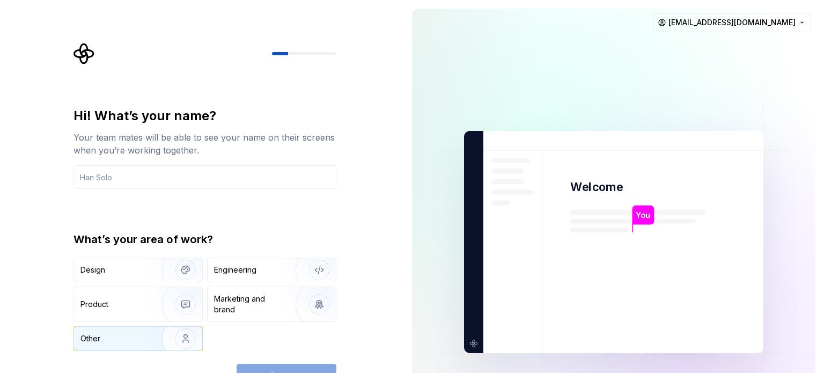
click at [156, 327] on img "button" at bounding box center [178, 339] width 69 height 72
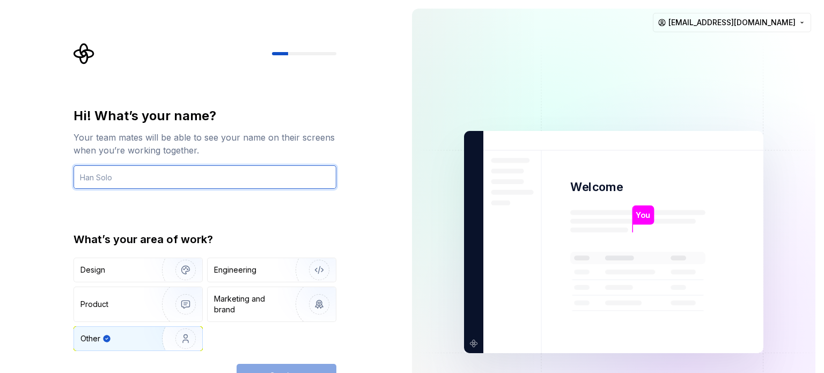
click at [138, 175] on input "text" at bounding box center [205, 177] width 263 height 24
type input "drsivambbs"
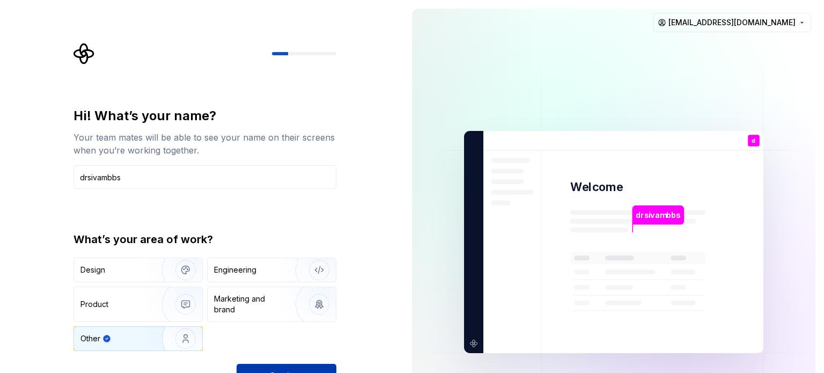
click at [263, 364] on button "Continue" at bounding box center [287, 376] width 100 height 24
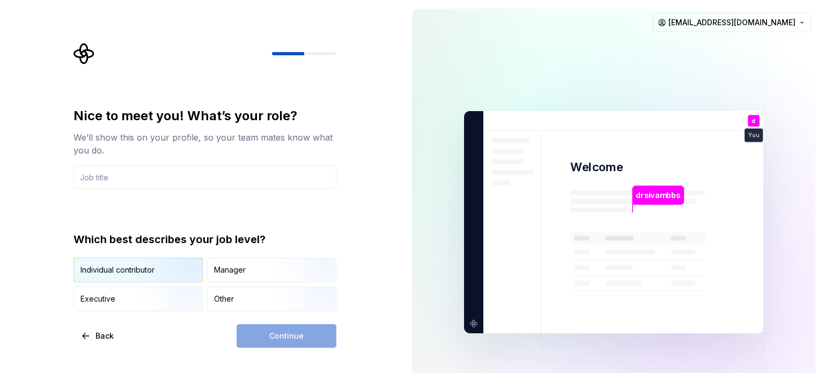
click at [181, 275] on img "button" at bounding box center [176, 283] width 69 height 72
click at [157, 173] on input "text" at bounding box center [205, 177] width 263 height 24
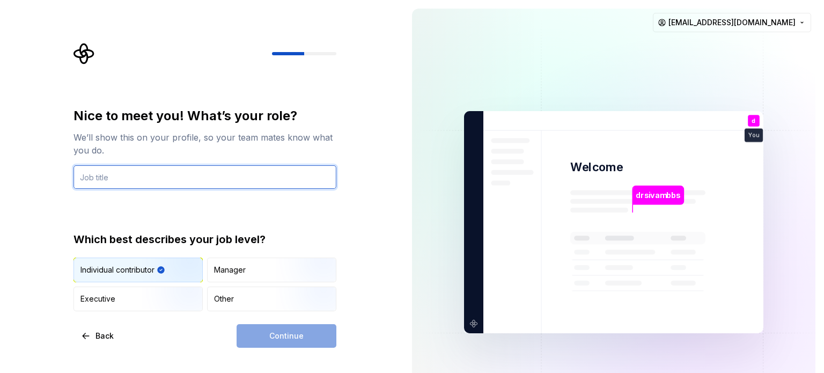
type input "A"
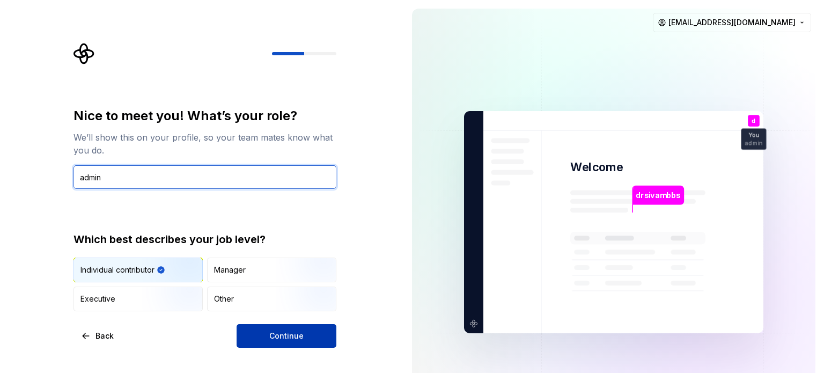
type input "admin"
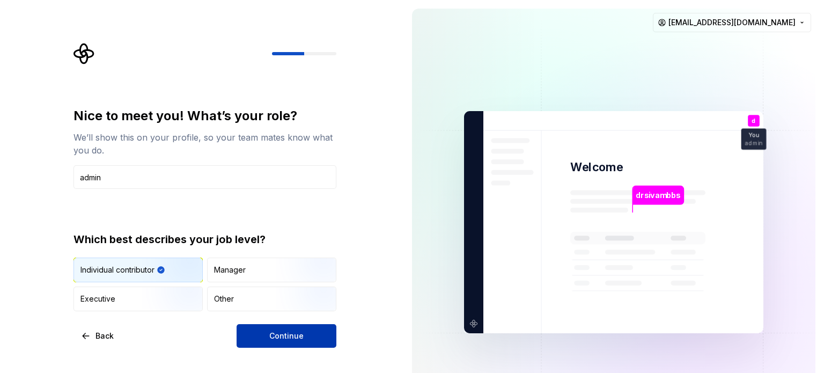
click at [299, 333] on span "Continue" at bounding box center [286, 336] width 34 height 11
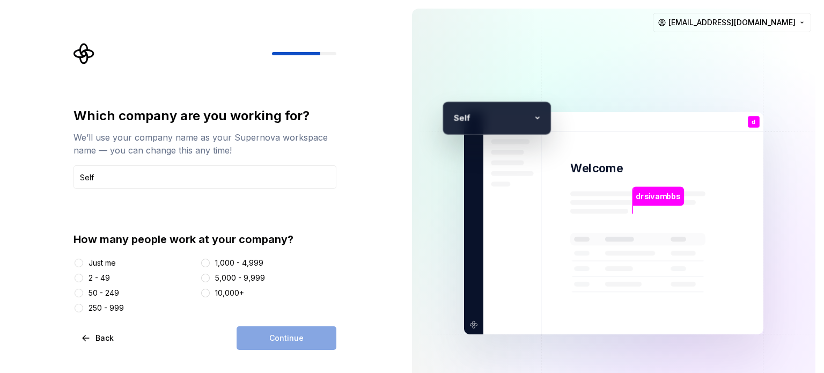
type input "Self"
click at [101, 260] on div "Just me" at bounding box center [102, 263] width 27 height 11
click at [83, 260] on button "Just me" at bounding box center [79, 263] width 9 height 9
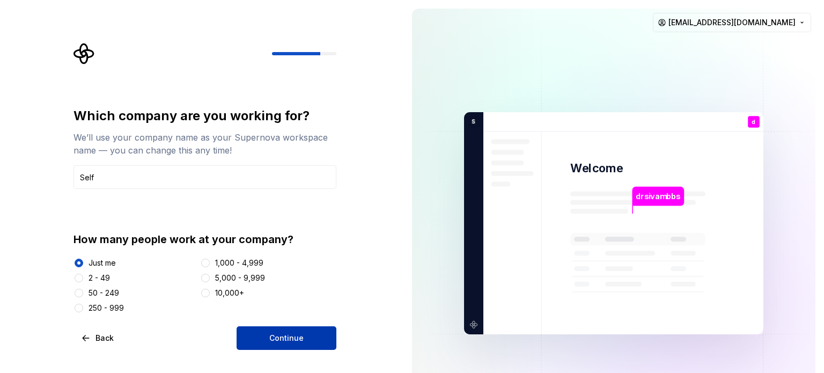
click at [254, 333] on button "Continue" at bounding box center [287, 338] width 100 height 24
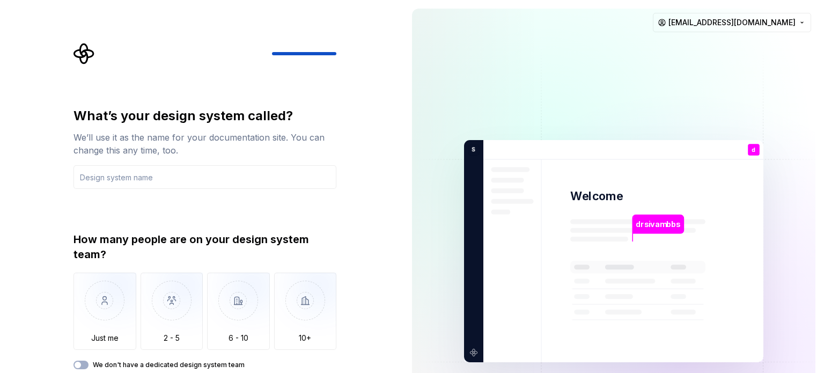
click at [1, 250] on div "What’s your design system called? We’ll use it as the name for your documentati…" at bounding box center [202, 251] width 404 height 502
click at [106, 321] on img "button" at bounding box center [105, 309] width 63 height 72
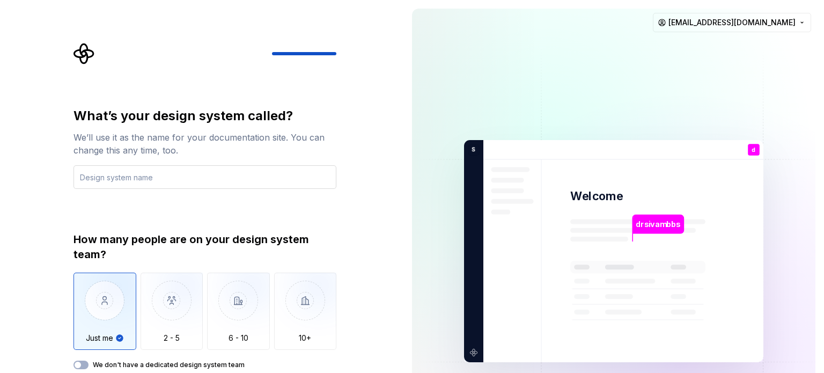
click at [94, 178] on input "text" at bounding box center [205, 177] width 263 height 24
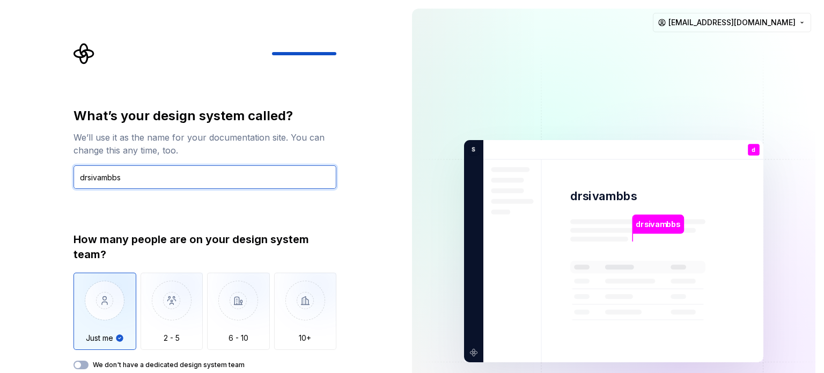
type input "drsivambbs"
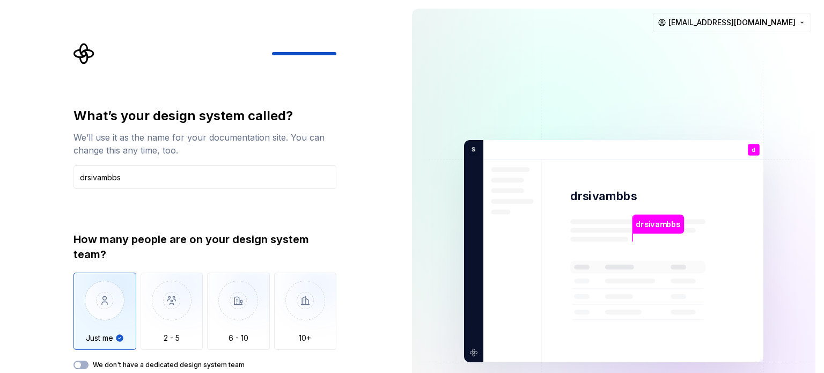
click at [378, 188] on div "What’s your design system called? We’ll use it as the name for your documentati…" at bounding box center [202, 251] width 404 height 502
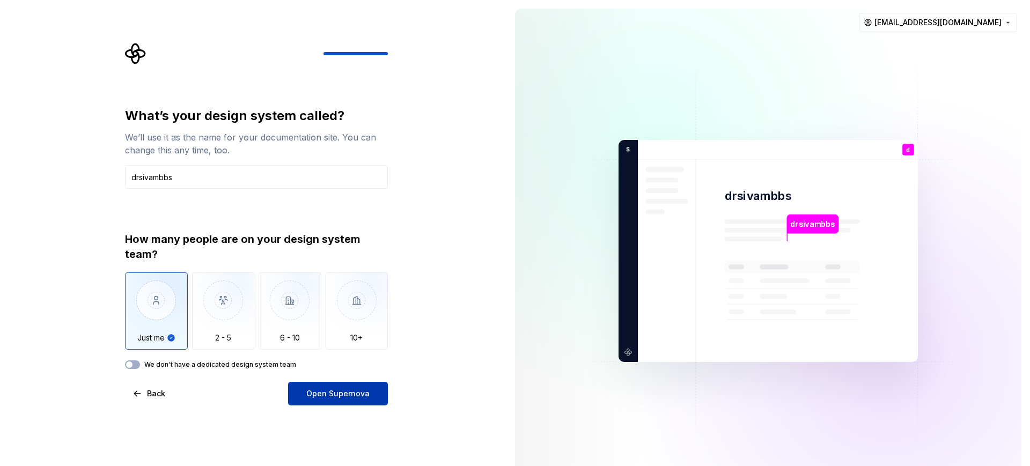
click at [356, 372] on span "Open Supernova" at bounding box center [337, 394] width 63 height 11
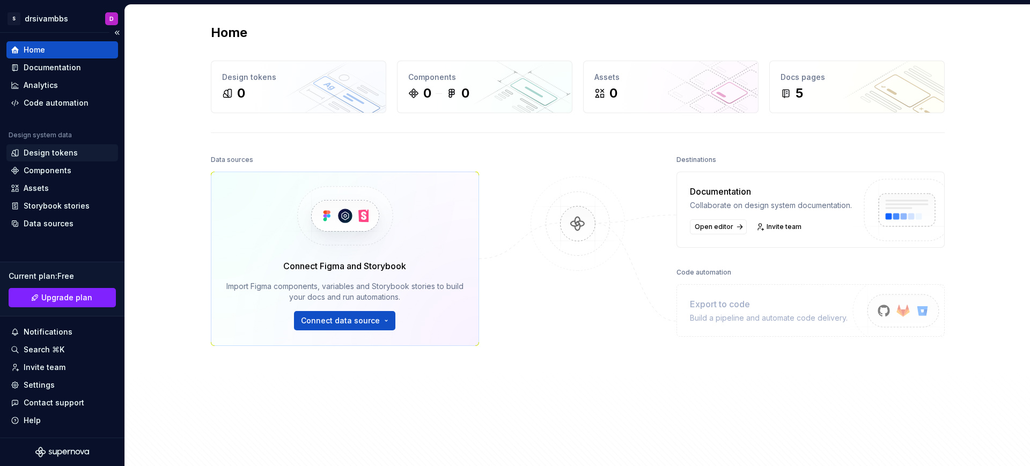
click at [48, 150] on div "Design tokens" at bounding box center [51, 153] width 54 height 11
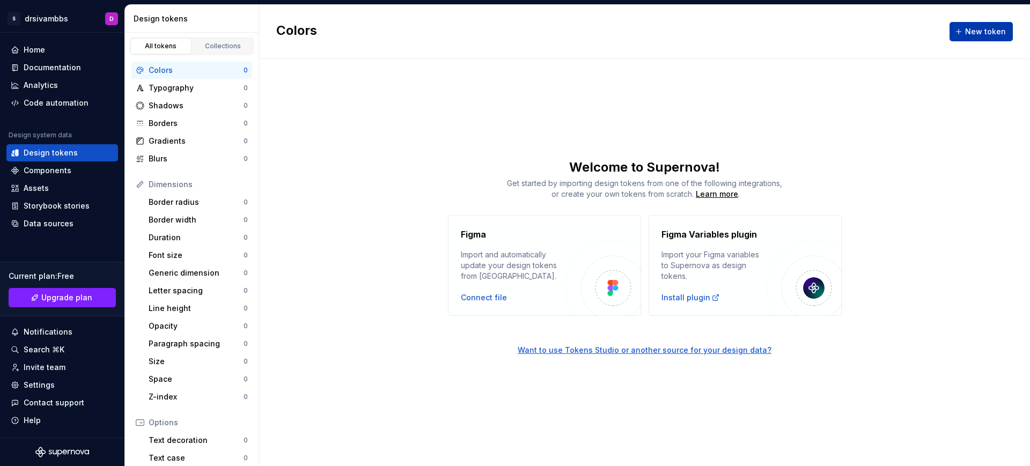
click at [824, 35] on span "New token" at bounding box center [985, 31] width 41 height 11
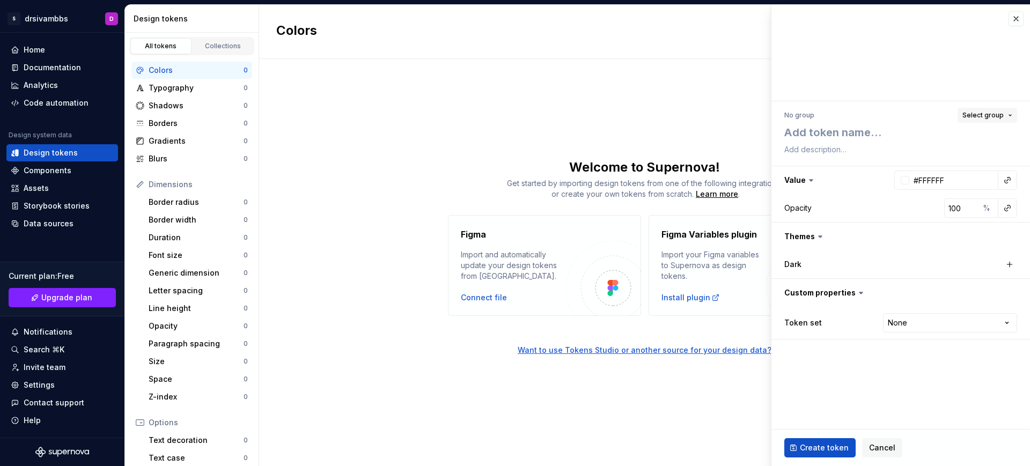
click at [824, 112] on span "Select group" at bounding box center [983, 115] width 41 height 9
click at [824, 94] on div at bounding box center [901, 53] width 259 height 97
click at [824, 372] on button "Cancel" at bounding box center [882, 447] width 40 height 19
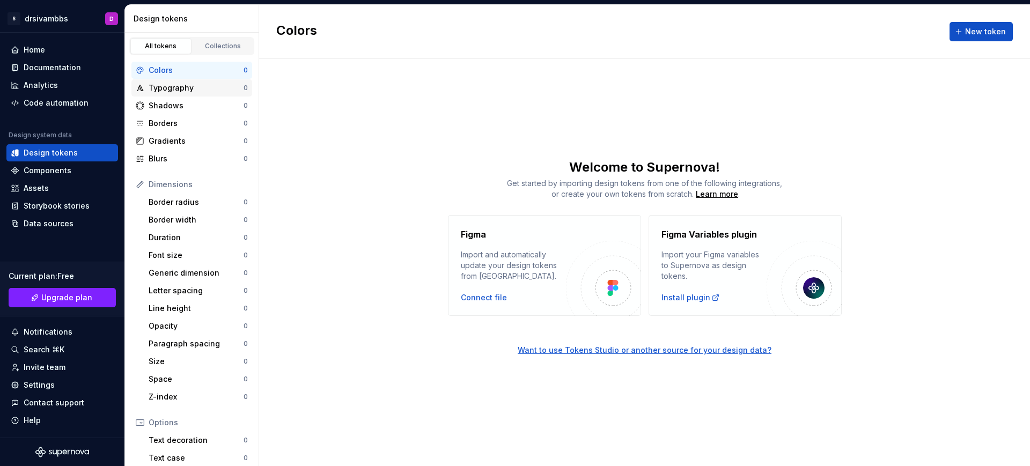
click at [170, 85] on div "Typography" at bounding box center [196, 88] width 95 height 11
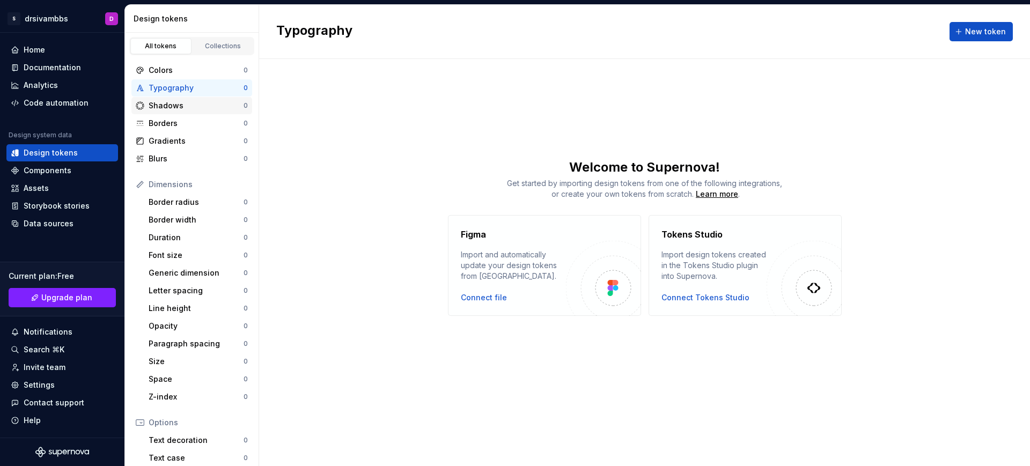
click at [206, 99] on div "Shadows 0" at bounding box center [191, 105] width 121 height 17
click at [214, 43] on div "Collections" at bounding box center [223, 46] width 54 height 9
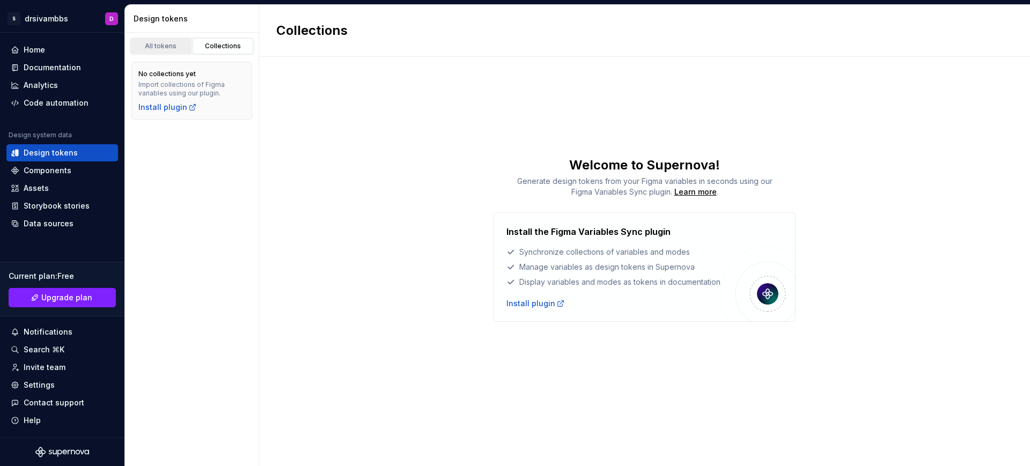
click at [163, 47] on div "All tokens" at bounding box center [161, 46] width 54 height 9
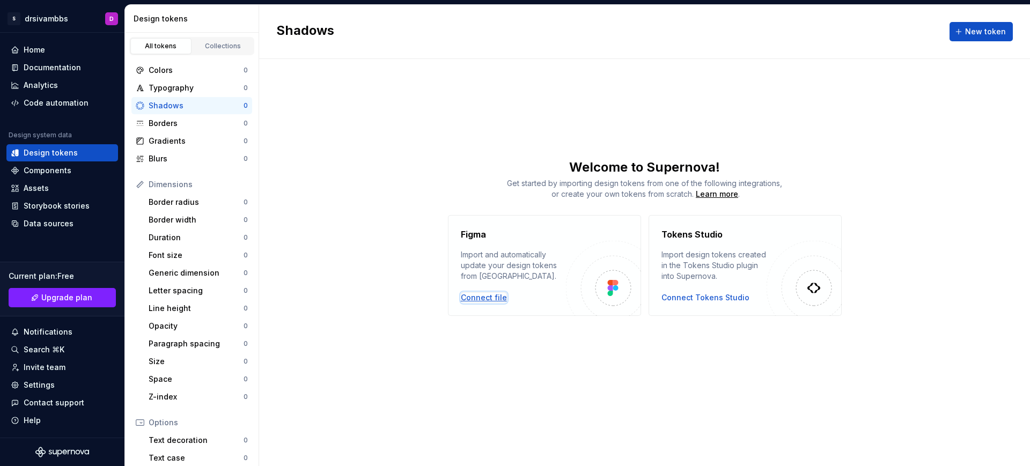
click at [496, 298] on div "Connect file" at bounding box center [484, 297] width 46 height 11
click at [64, 167] on div "Components" at bounding box center [48, 170] width 48 height 11
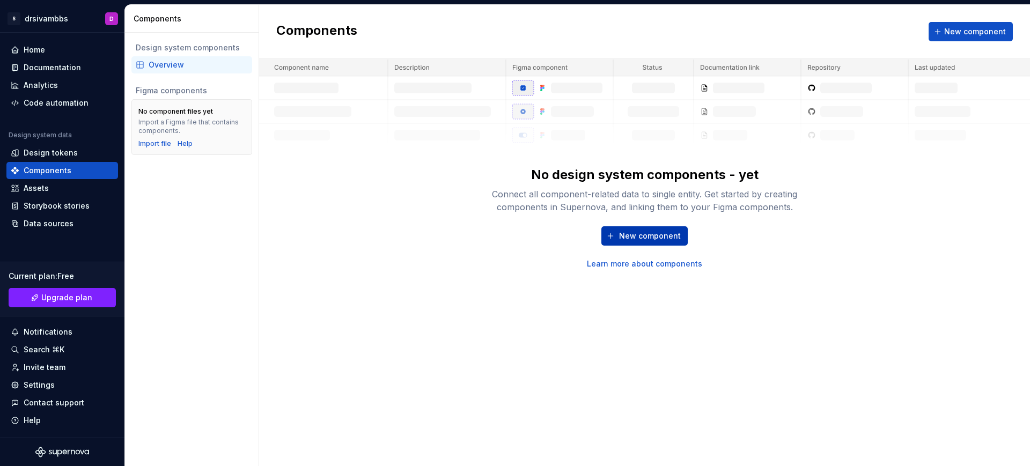
click at [617, 241] on button "New component" at bounding box center [645, 235] width 86 height 19
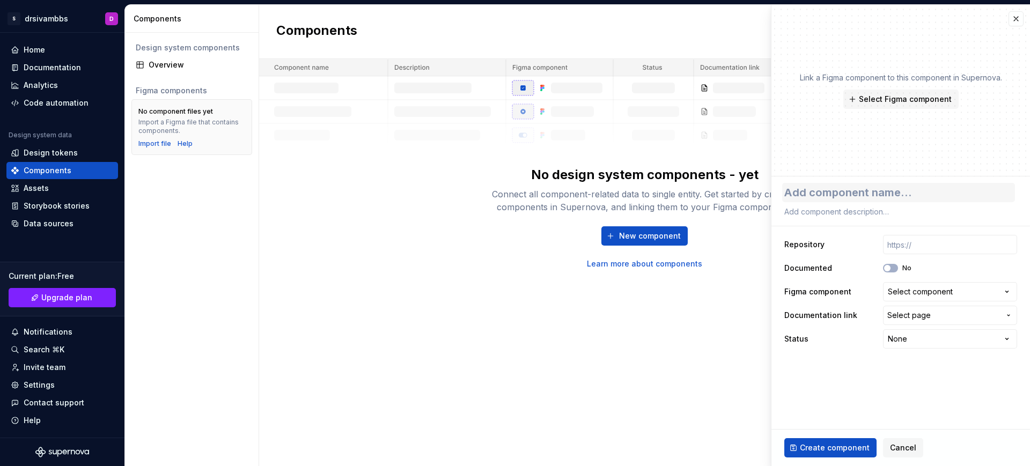
type textarea "*"
type textarea "I"
type textarea "*"
type textarea "In"
type textarea "*"
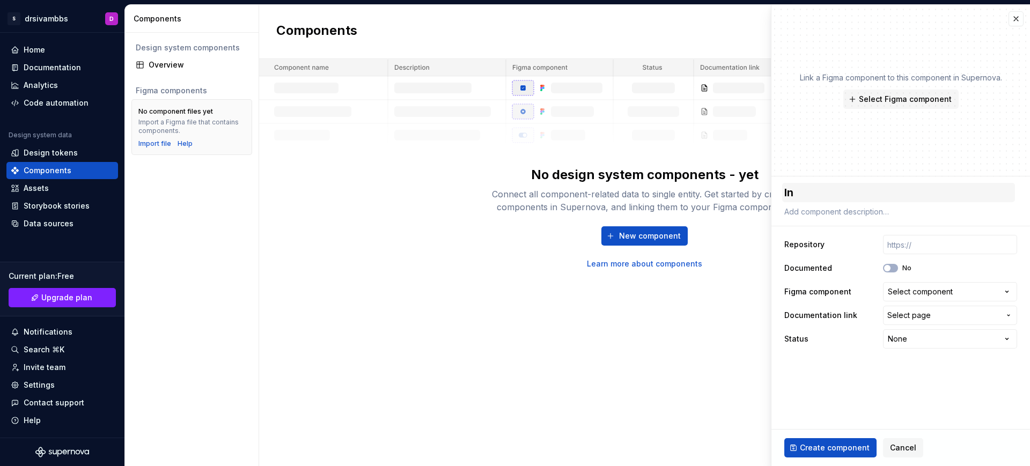
type textarea "Int"
type textarea "*"
type textarea "Intr"
type textarea "*"
type textarea "Intro"
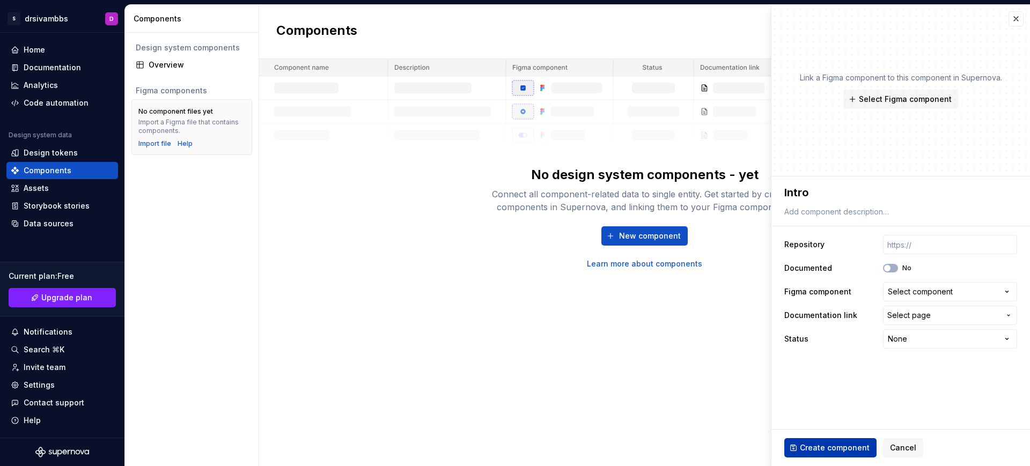
click at [824, 372] on button "Create component" at bounding box center [831, 447] width 92 height 19
type textarea "*"
